Goal: Task Accomplishment & Management: Use online tool/utility

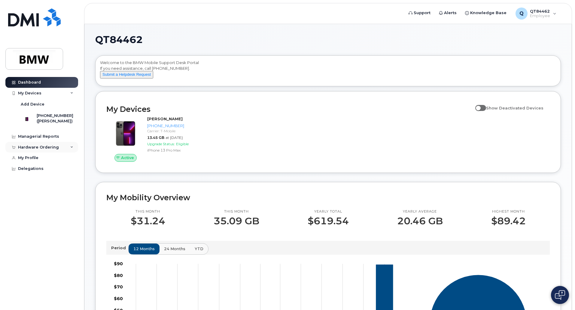
click at [69, 151] on div "Hardware Ordering" at bounding box center [41, 147] width 73 height 11
click at [33, 161] on div "My Orders" at bounding box center [32, 157] width 22 height 5
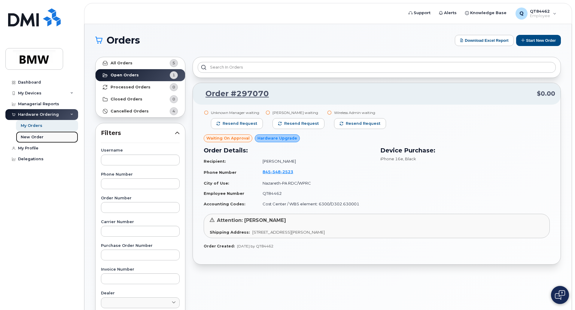
click at [37, 136] on div "New Order" at bounding box center [32, 136] width 23 height 5
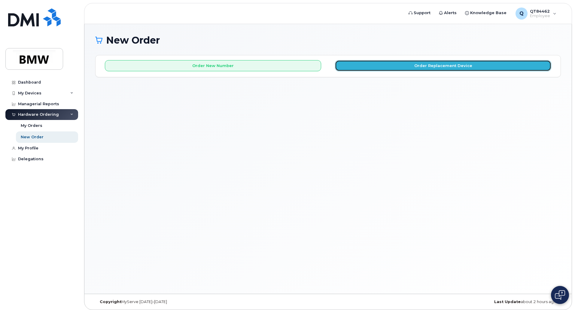
click at [391, 70] on button "Order Replacement Device" at bounding box center [443, 65] width 216 height 11
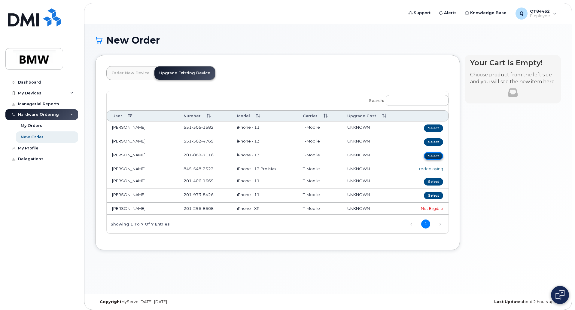
click at [432, 154] on button "Select" at bounding box center [433, 156] width 19 height 8
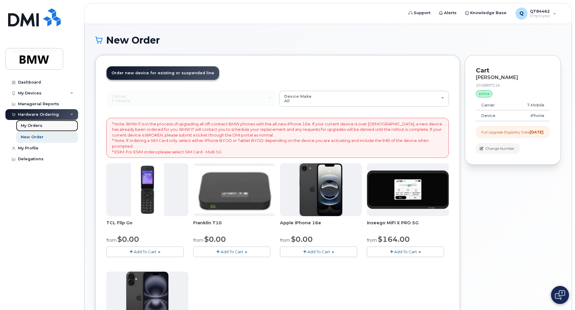
click at [38, 127] on div "My Orders" at bounding box center [32, 125] width 22 height 5
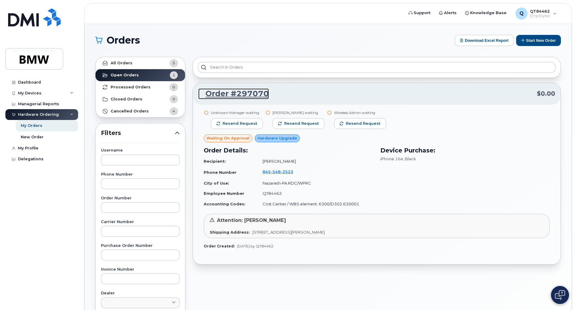
click at [245, 92] on link "Order #297070" at bounding box center [233, 93] width 71 height 11
